Goal: Find specific page/section: Find specific page/section

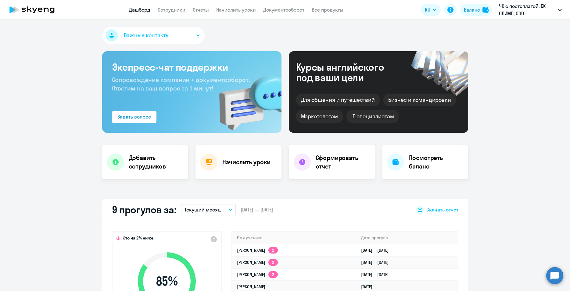
select select "30"
drag, startPoint x: 168, startPoint y: 9, endPoint x: 166, endPoint y: 15, distance: 6.0
click at [168, 10] on link "Сотрудники" at bounding box center [172, 10] width 28 height 6
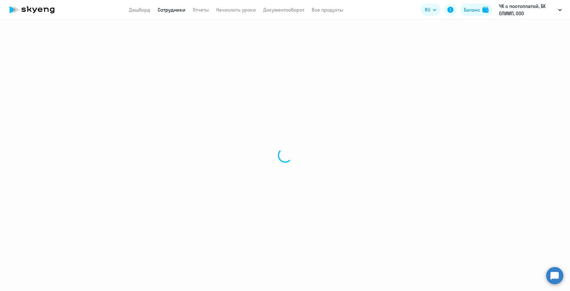
select select "30"
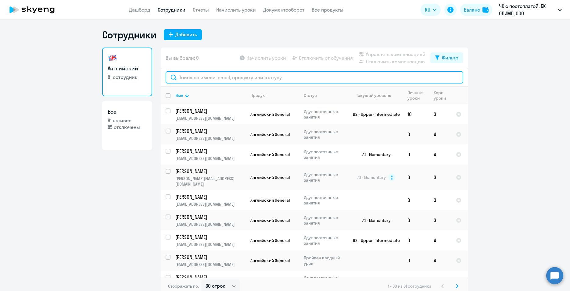
click at [188, 77] on input "text" at bounding box center [315, 77] width 298 height 12
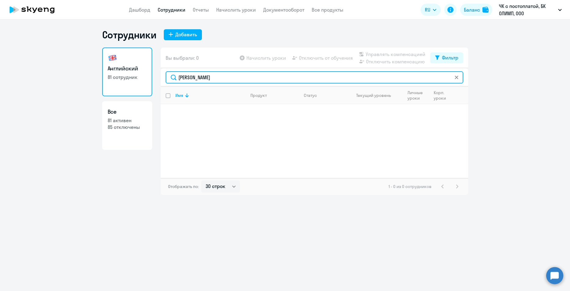
click at [192, 77] on input "[PERSON_NAME]" at bounding box center [315, 77] width 298 height 12
drag, startPoint x: 203, startPoint y: 78, endPoint x: 175, endPoint y: 73, distance: 28.6
click at [175, 73] on input "[PERSON_NAME]" at bounding box center [315, 77] width 298 height 12
drag, startPoint x: 200, startPoint y: 78, endPoint x: 180, endPoint y: 81, distance: 20.3
click at [174, 74] on input "[PERSON_NAME]" at bounding box center [315, 77] width 298 height 12
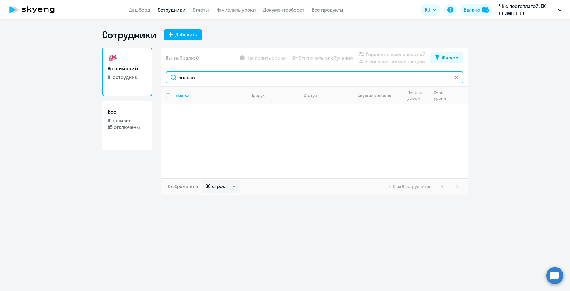
type input "волков"
